Goal: Information Seeking & Learning: Learn about a topic

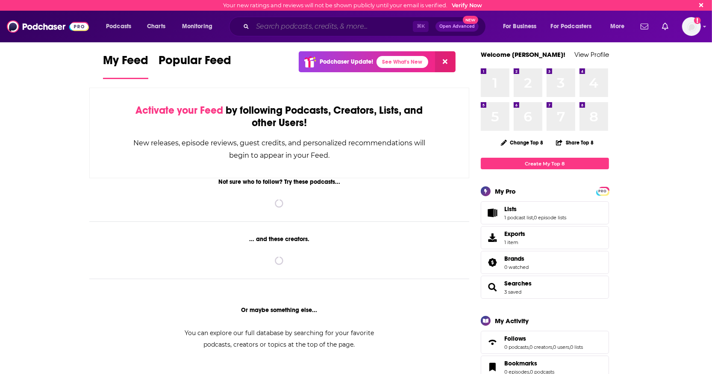
click at [325, 30] on input "Search podcasts, credits, & more..." at bounding box center [332, 27] width 160 height 14
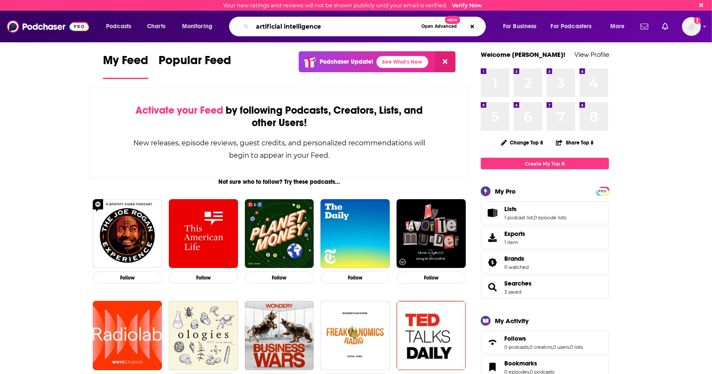
type input "artificial intelligence"
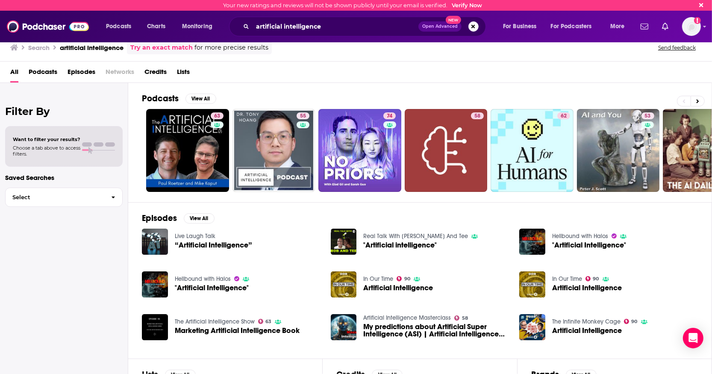
click at [97, 187] on div "Select" at bounding box center [63, 196] width 117 height 23
click at [84, 146] on div at bounding box center [98, 146] width 33 height 8
click at [32, 111] on h2 "Filter By" at bounding box center [63, 111] width 117 height 12
click at [70, 154] on span "Choose a tab above to access filters." at bounding box center [46, 151] width 67 height 12
click at [89, 154] on div "Want to filter your results? Choose a tab above to access filters." at bounding box center [64, 146] width 102 height 21
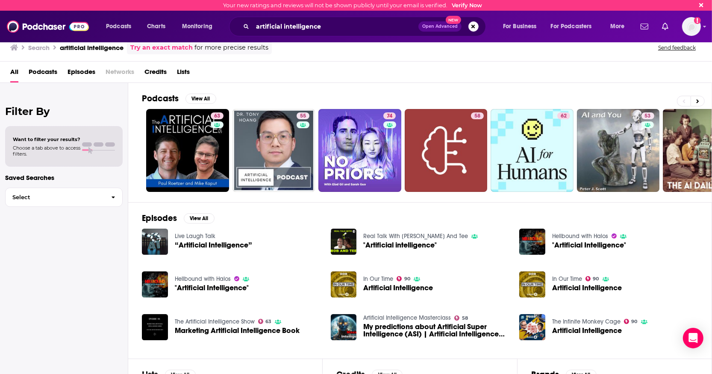
click at [67, 144] on div "Want to filter your results? Choose a tab above to access filters." at bounding box center [46, 146] width 67 height 21
click at [90, 142] on span at bounding box center [87, 144] width 10 height 4
click at [267, 31] on input "Search podcasts, credits, & more..." at bounding box center [332, 27] width 160 height 14
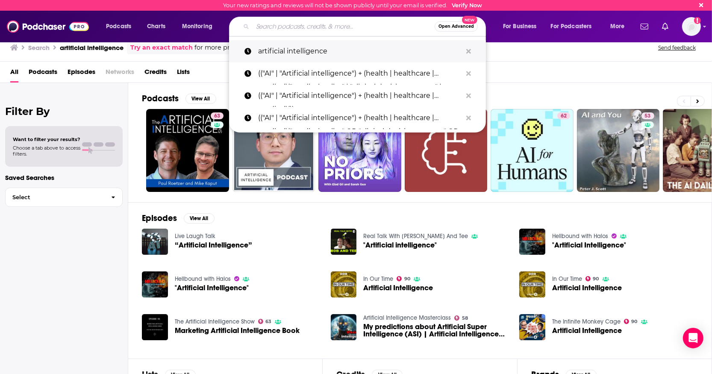
click at [273, 52] on p "artificial intelligence" at bounding box center [360, 51] width 204 height 22
type input "artificial intelligence"
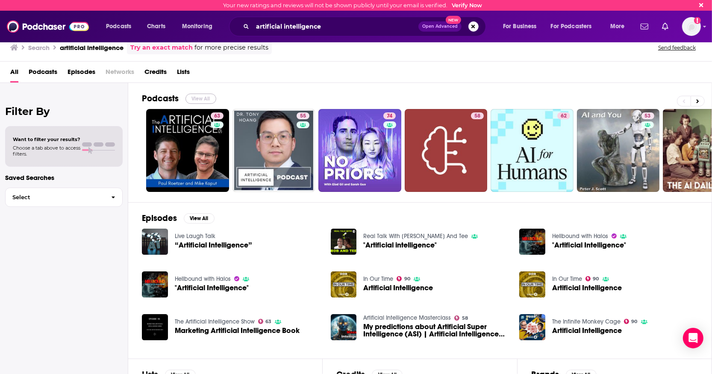
click at [191, 99] on button "View All" at bounding box center [200, 99] width 31 height 10
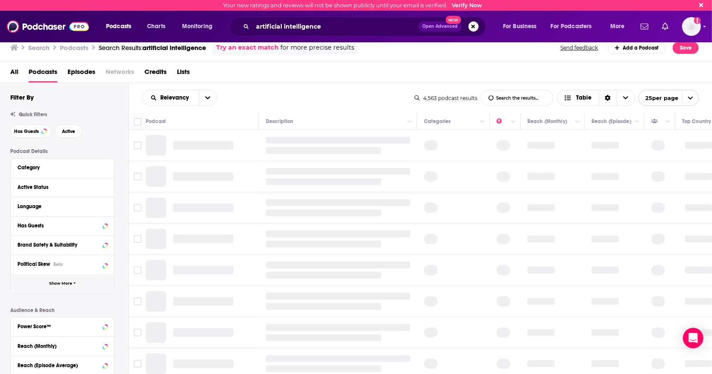
click at [62, 278] on button "Show More" at bounding box center [62, 283] width 103 height 19
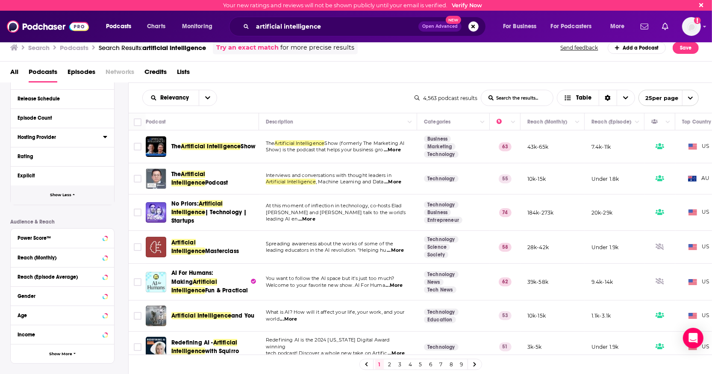
scroll to position [264, 0]
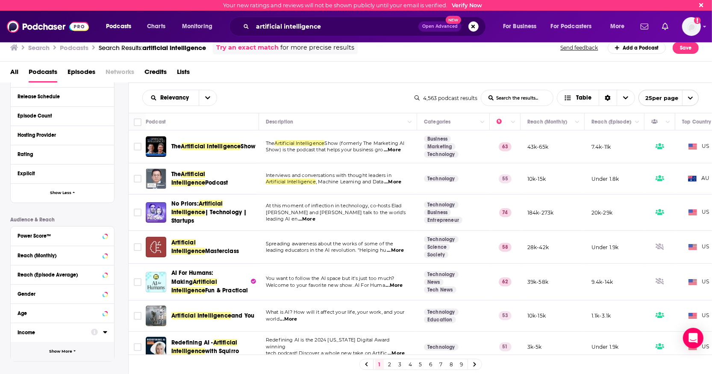
click at [55, 347] on button "Show More" at bounding box center [62, 351] width 103 height 19
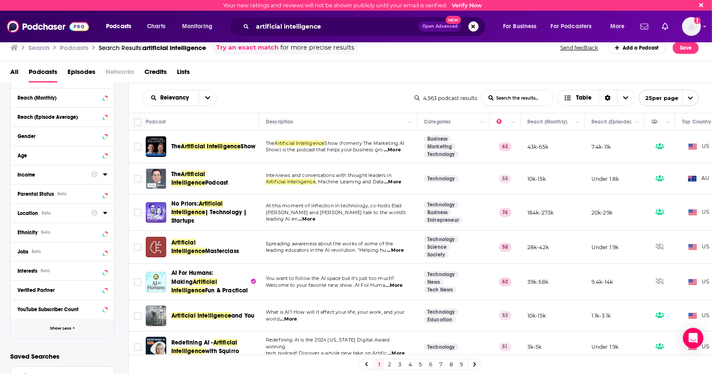
scroll to position [423, 0]
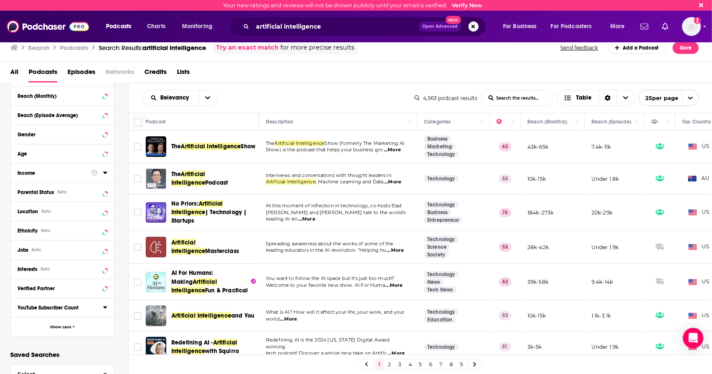
click at [69, 305] on div "YouTube Subscriber Count" at bounding box center [58, 308] width 80 height 6
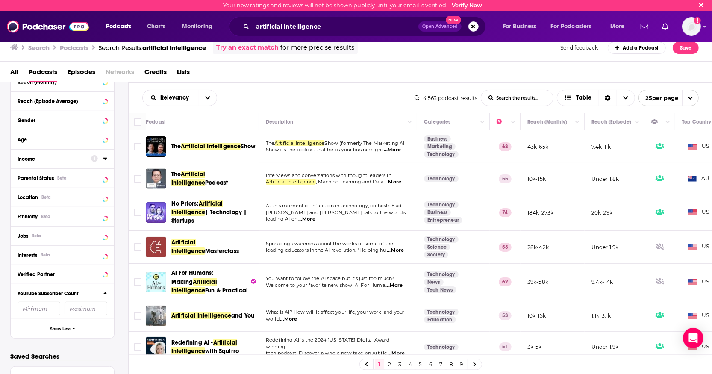
click at [32, 308] on input "number" at bounding box center [39, 309] width 43 height 14
click at [73, 308] on input "number" at bounding box center [85, 309] width 43 height 14
